Goal: Information Seeking & Learning: Learn about a topic

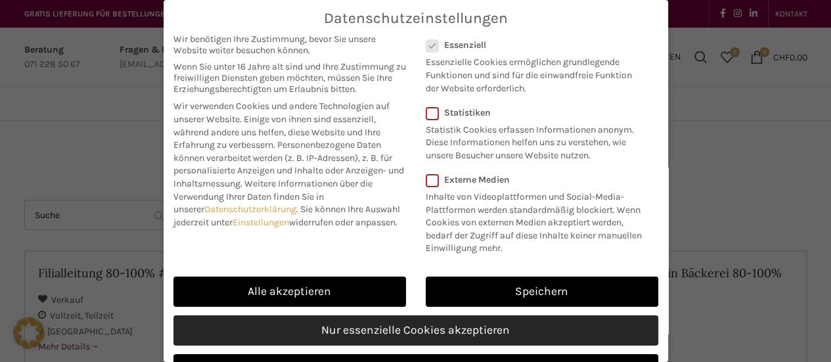
click at [397, 344] on link "Nur essenzielle Cookies akzeptieren" at bounding box center [415, 330] width 485 height 30
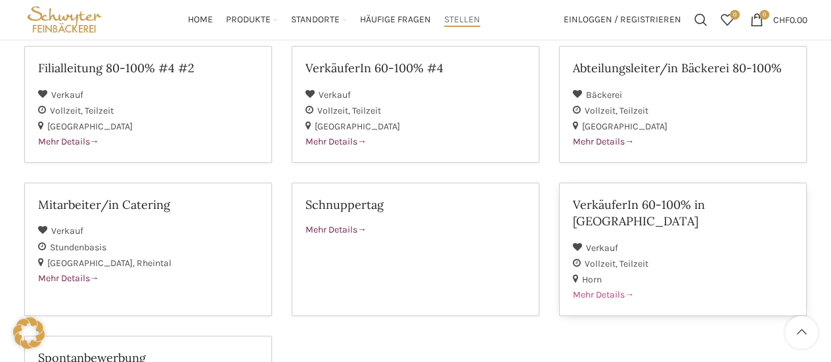
scroll to position [66, 0]
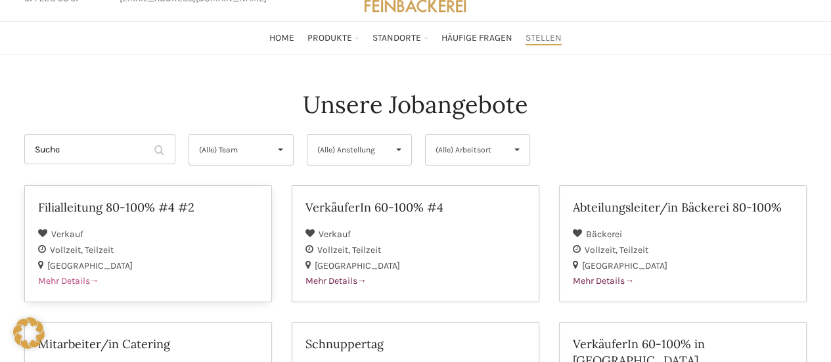
click at [202, 254] on div "Vollzeit Teilzeit" at bounding box center [148, 250] width 220 height 16
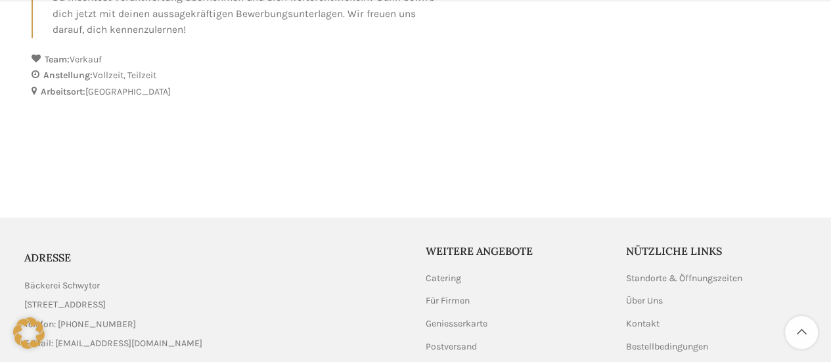
scroll to position [854, 0]
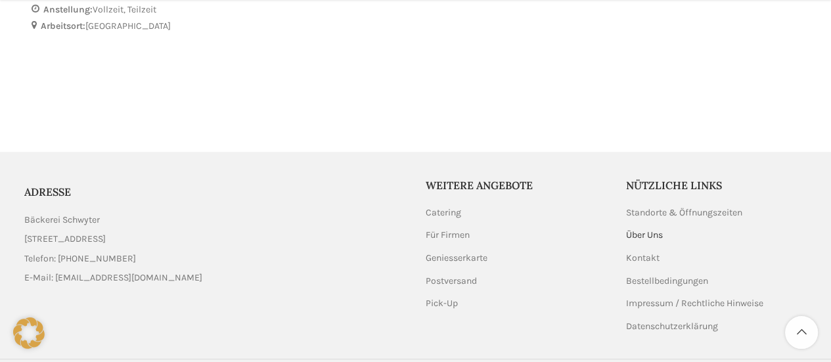
click at [639, 242] on link "Über Uns" at bounding box center [645, 235] width 38 height 13
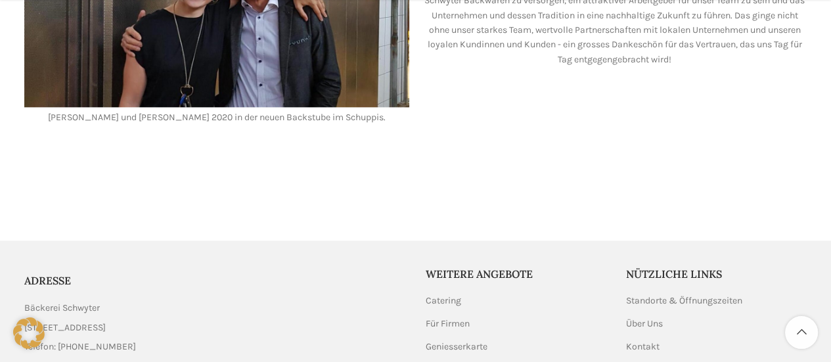
scroll to position [1314, 0]
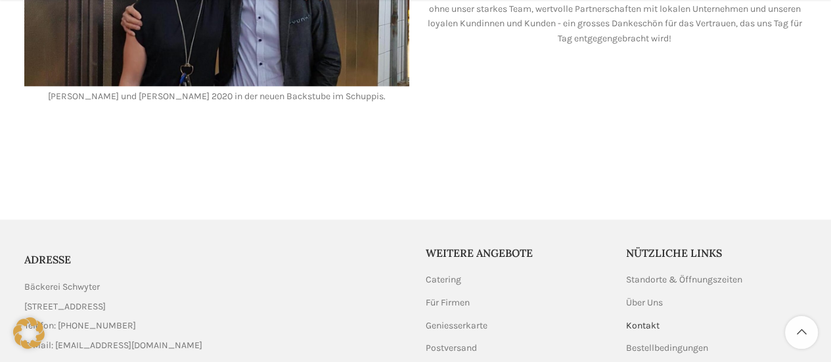
click at [646, 319] on link "Kontakt" at bounding box center [643, 325] width 35 height 13
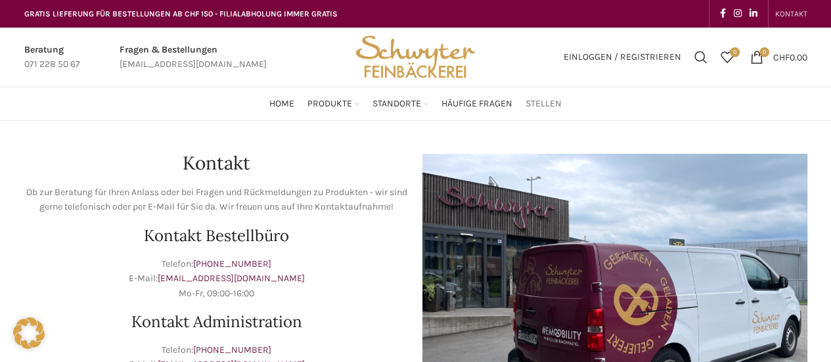
click at [545, 103] on span "Stellen" at bounding box center [544, 104] width 36 height 12
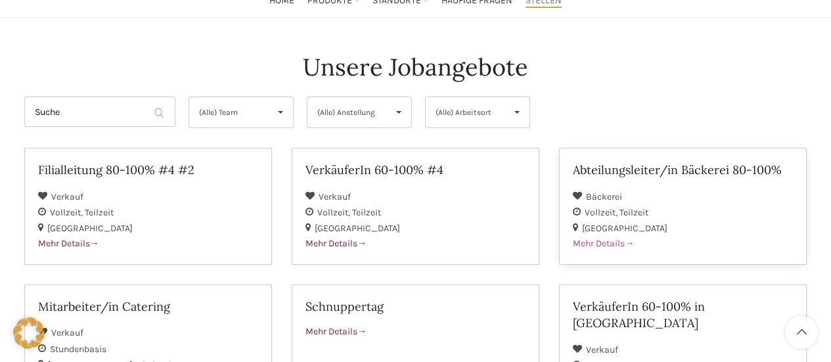
scroll to position [66, 0]
